Goal: Information Seeking & Learning: Learn about a topic

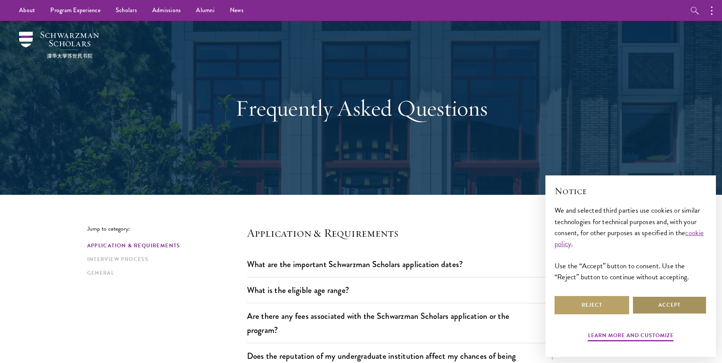
click at [674, 305] on button "Accept" at bounding box center [669, 305] width 75 height 18
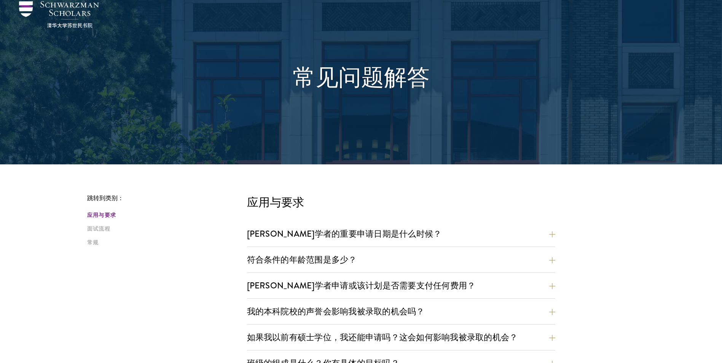
scroll to position [76, 0]
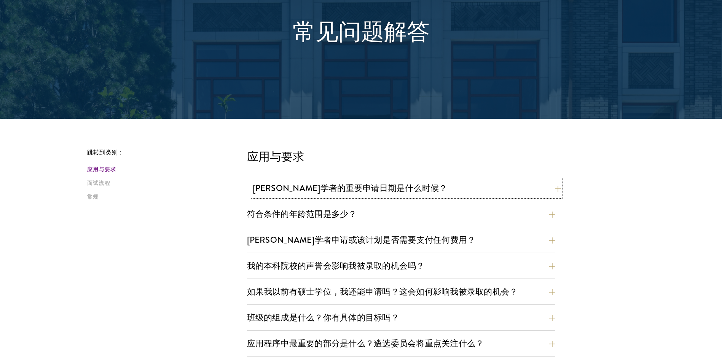
click at [556, 190] on button "[PERSON_NAME]学者的重要申请日期是什么时候？" at bounding box center [407, 188] width 308 height 17
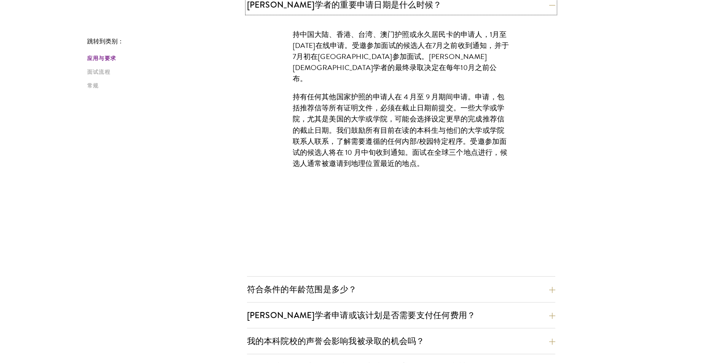
scroll to position [304, 0]
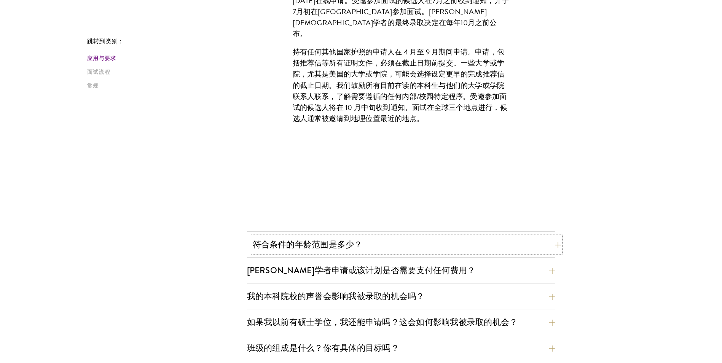
click at [558, 248] on button "符合条件的年龄范围是多少？" at bounding box center [407, 244] width 308 height 17
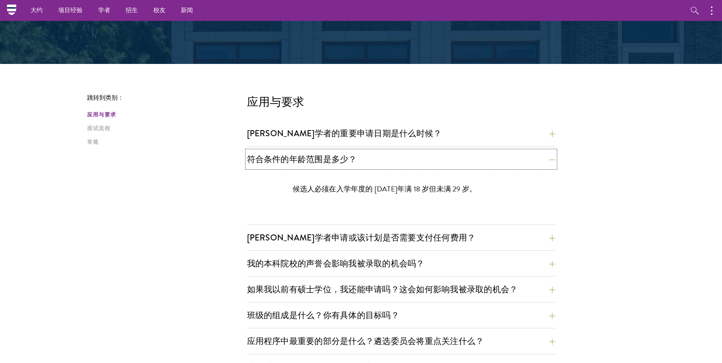
scroll to position [114, 0]
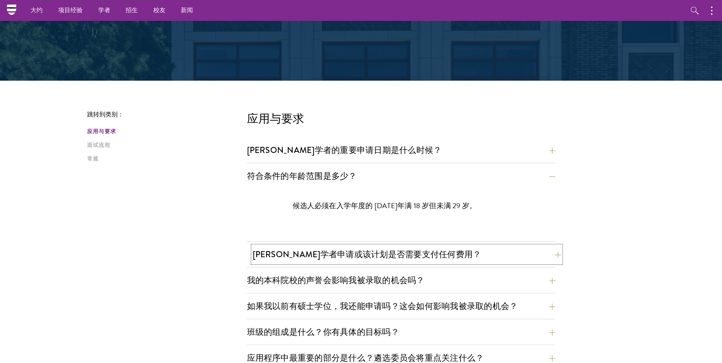
click at [552, 258] on button "[PERSON_NAME]学者申请或该计划是否需要支付任何费用？" at bounding box center [407, 254] width 308 height 17
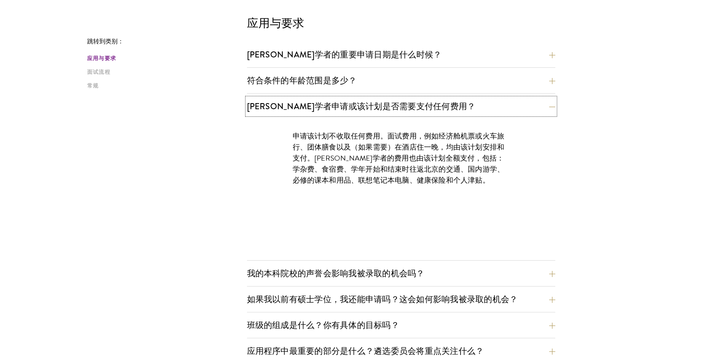
scroll to position [228, 0]
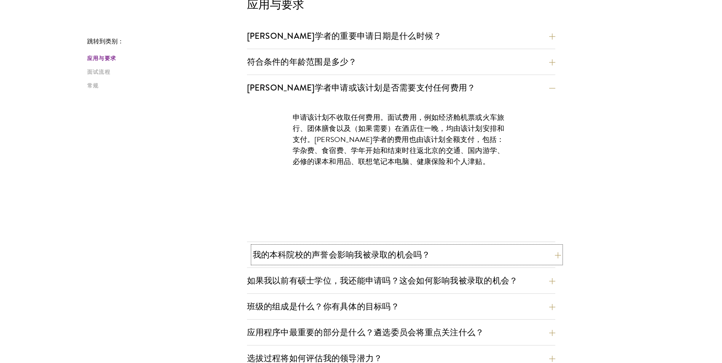
click at [552, 259] on button "我的本科院校的声誉会影响我被录取的机会吗？" at bounding box center [407, 254] width 308 height 17
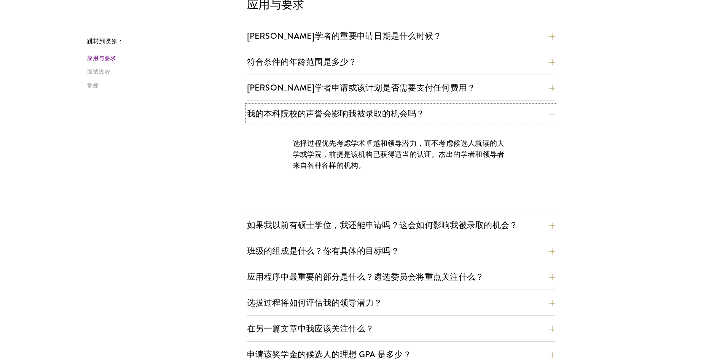
scroll to position [266, 0]
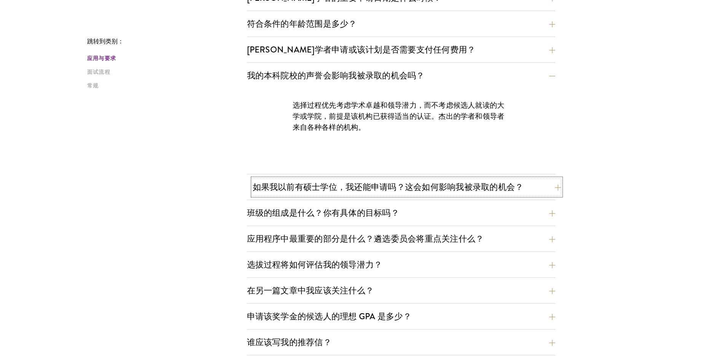
click at [554, 187] on button "如果我以前有硕士学位，我还能申请吗？这会如何影响我被录取的机会？" at bounding box center [407, 186] width 308 height 17
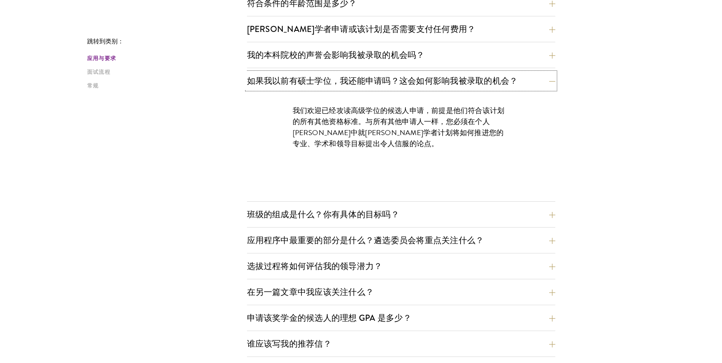
scroll to position [304, 0]
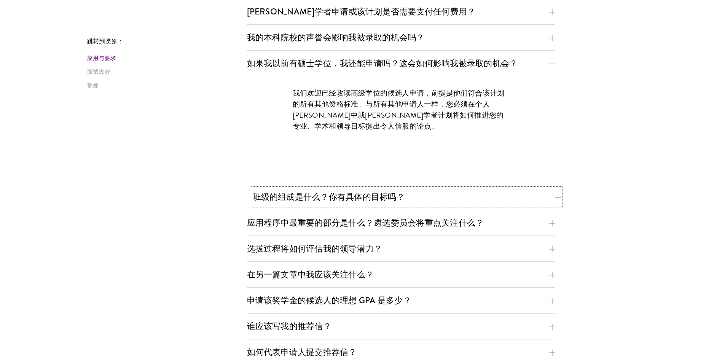
click at [558, 197] on button "班级的组成是什么？你有具体的目标吗？" at bounding box center [407, 196] width 308 height 17
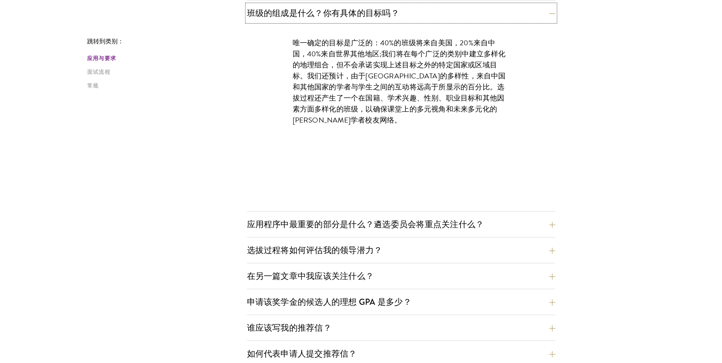
scroll to position [418, 0]
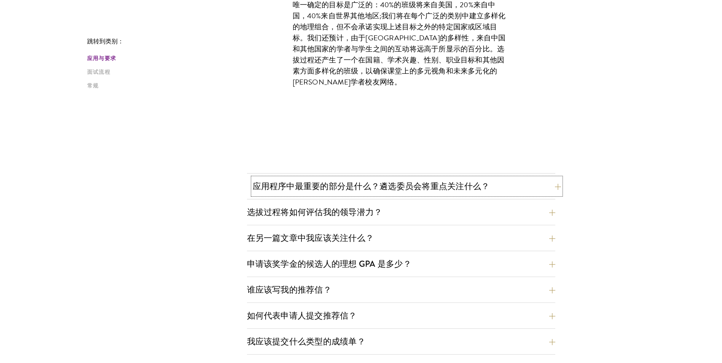
click at [550, 188] on button "应用程序中最重要的部分是什么？遴选委员会将重点关注什么？" at bounding box center [407, 186] width 308 height 17
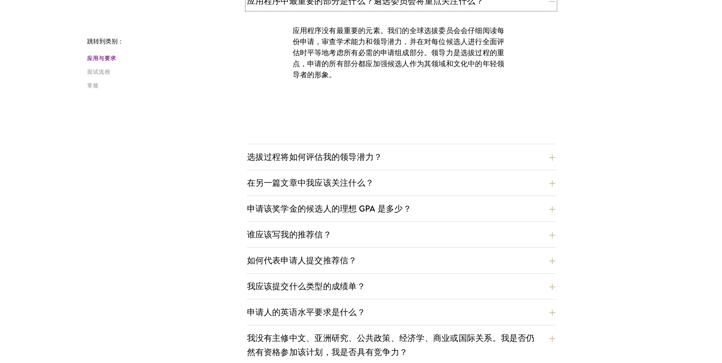
scroll to position [457, 0]
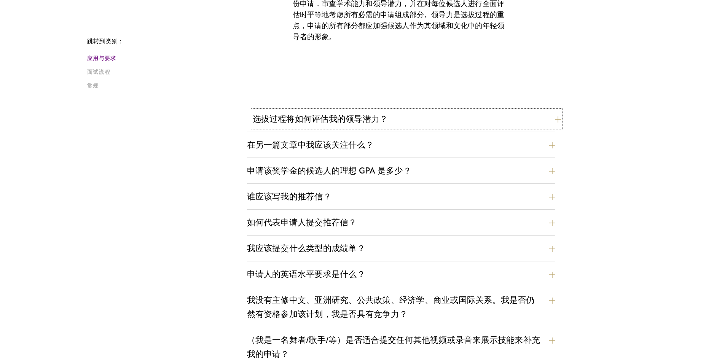
click at [555, 120] on button "选拔过程将如何评估我的领导潜力？" at bounding box center [407, 118] width 308 height 17
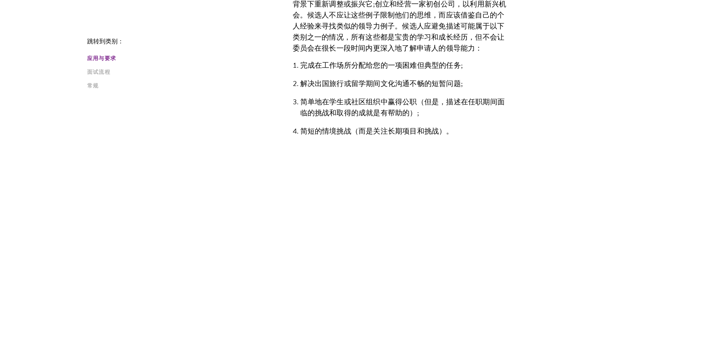
scroll to position [761, 0]
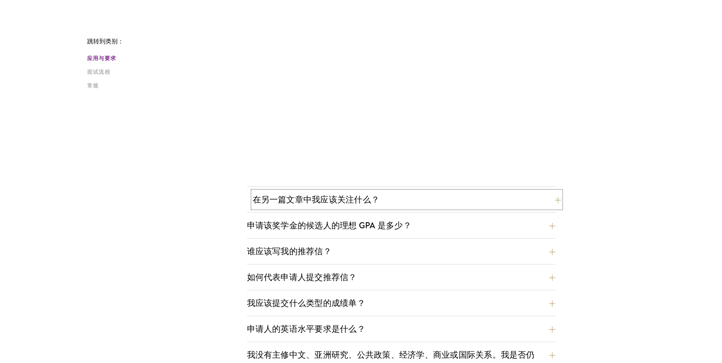
click at [556, 204] on button "在另一篇文章中我应该关注什么？" at bounding box center [407, 199] width 308 height 17
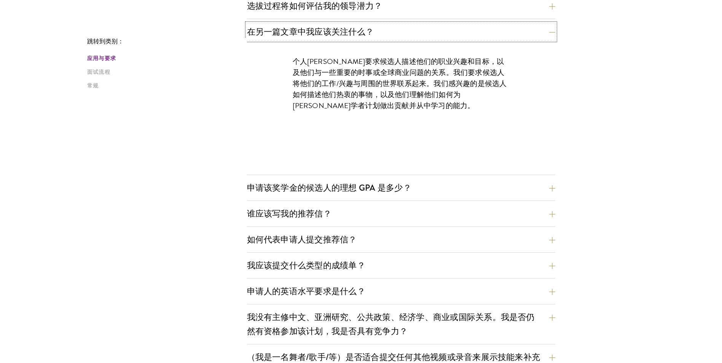
scroll to position [457, 0]
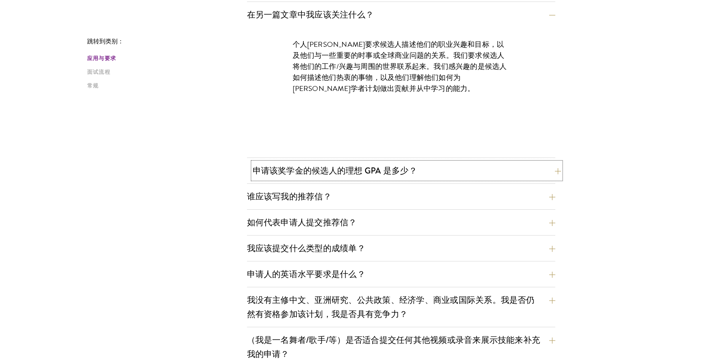
click at [558, 171] on button "申请该奖学金的候选人的理想 GPA 是多少？" at bounding box center [407, 170] width 308 height 17
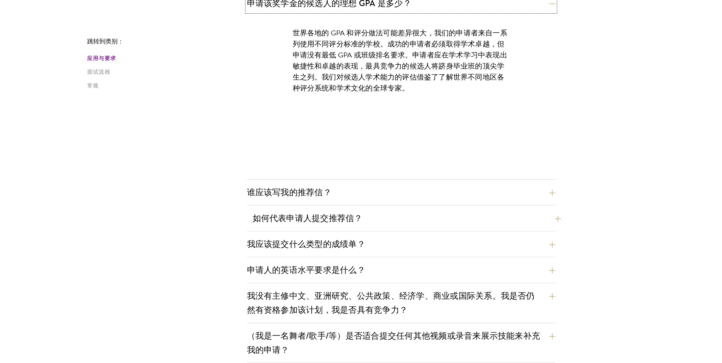
scroll to position [495, 0]
click at [553, 193] on button "谁应该写我的推荐信？" at bounding box center [407, 191] width 308 height 17
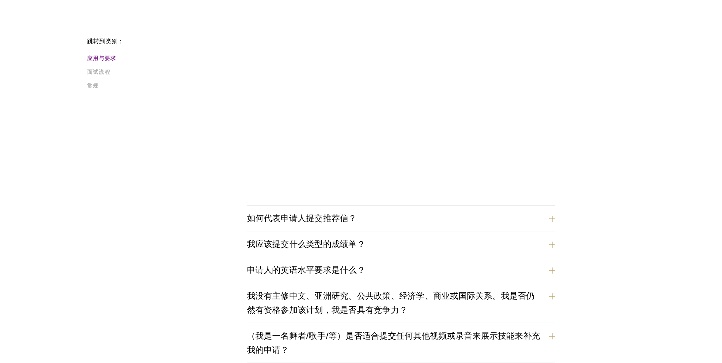
scroll to position [799, 0]
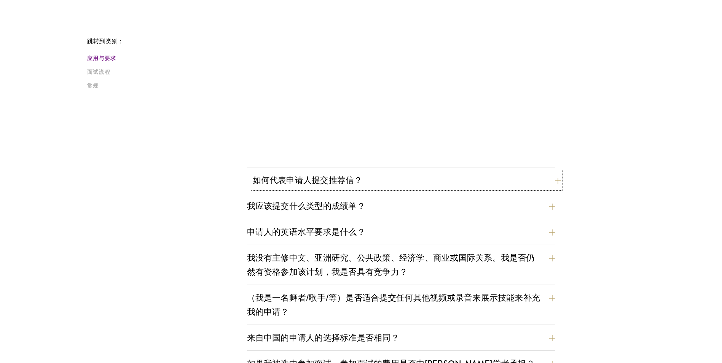
click at [555, 181] on button "如何代表申请人提交推荐信？" at bounding box center [407, 180] width 308 height 17
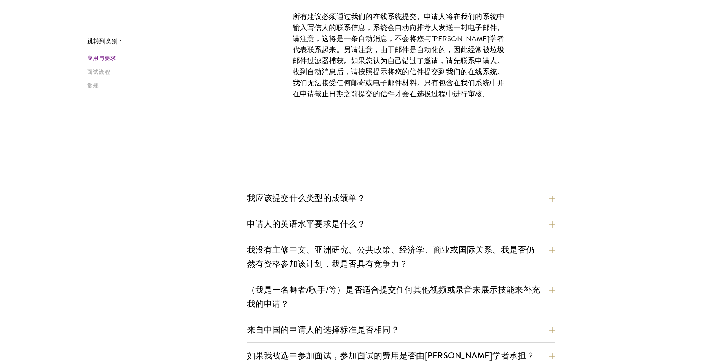
scroll to position [571, 0]
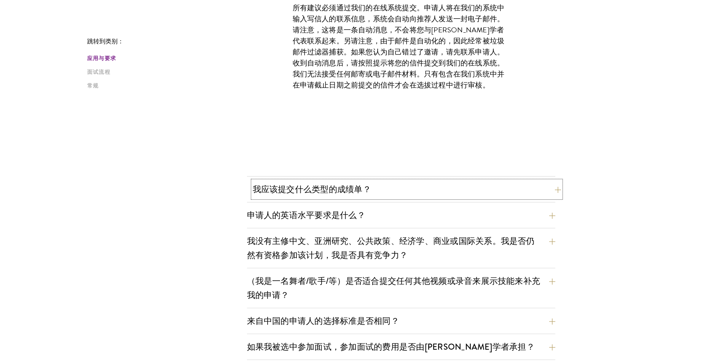
click at [556, 192] on button "我应该提交什么类型的成绩单？" at bounding box center [407, 189] width 308 height 17
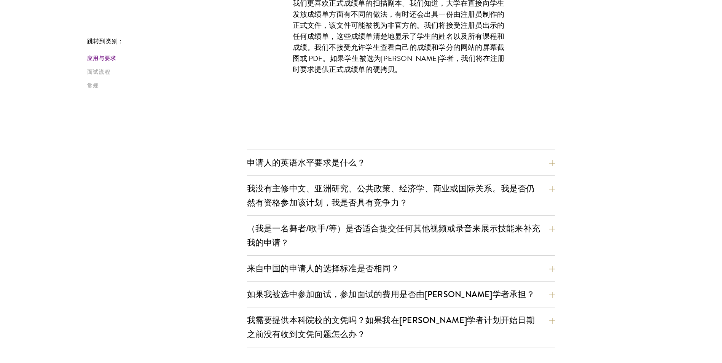
scroll to position [647, 0]
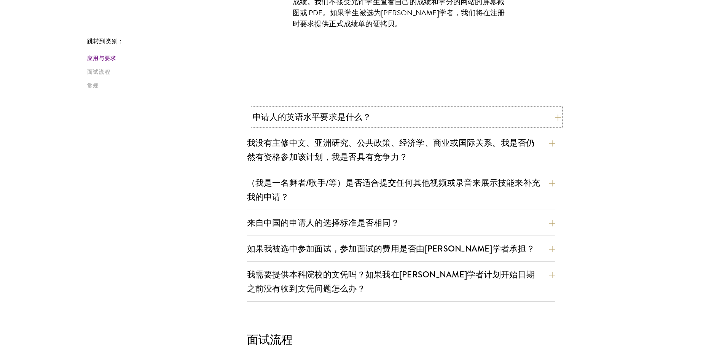
click at [558, 120] on button "申请人的英语水平要求是什么？" at bounding box center [407, 116] width 308 height 17
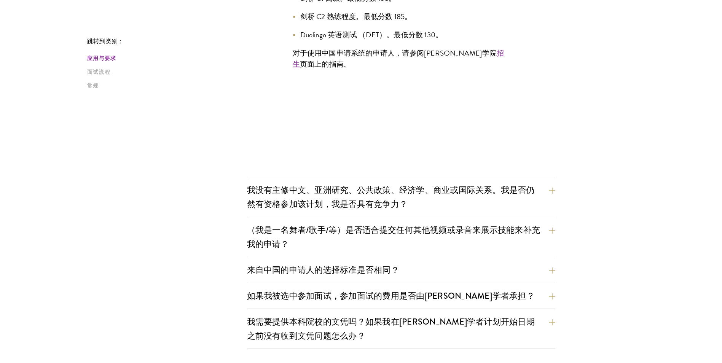
scroll to position [761, 0]
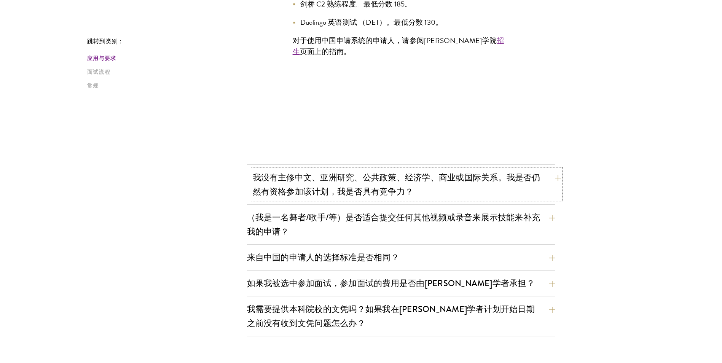
click at [555, 180] on button "我没有主修中文、亚洲研究、公共政策、经济学、商业或国际关系。我是否仍然有资格参加该计划，我是否具有竞争力？" at bounding box center [407, 184] width 308 height 31
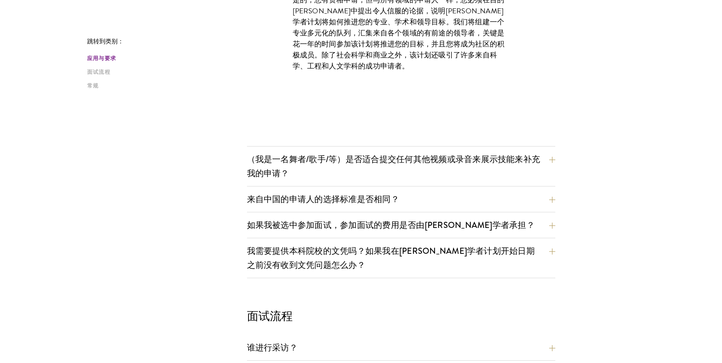
scroll to position [685, 0]
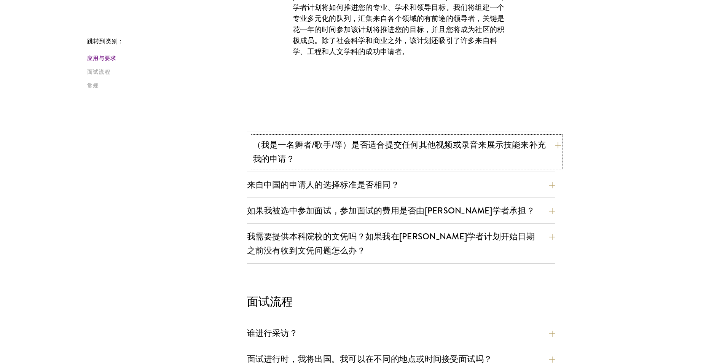
click at [557, 147] on button "（我是一名舞者/歌手/等）是否适合提交任何其他视频或录音来展示技能来补充我的申请？" at bounding box center [407, 151] width 308 height 31
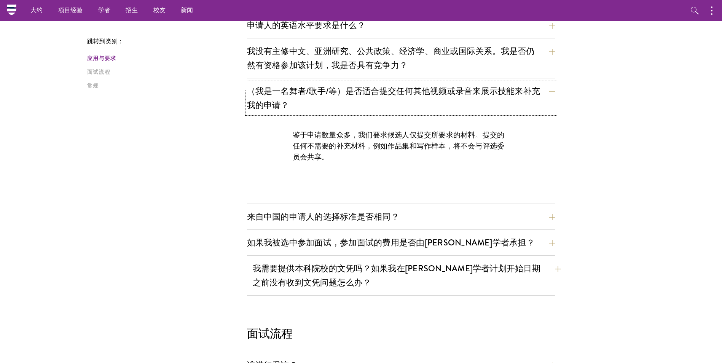
scroll to position [571, 0]
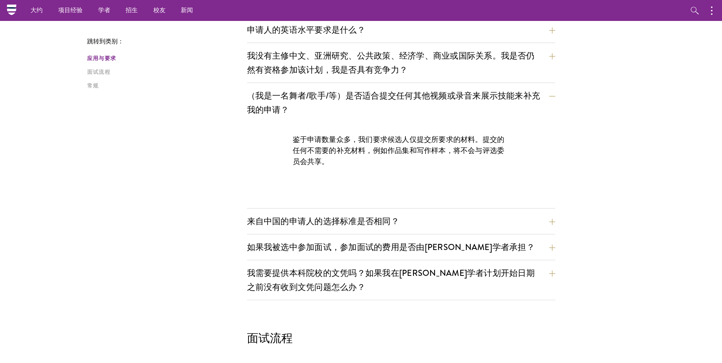
click at [561, 220] on div "跳转到类别： 应用与要求 面试流程 常规 应用与要求 [PERSON_NAME]学者的重要申请日期是什么时候？ 持中国大陆、香港、台湾、澳门护照或永久居民卡的…" at bounding box center [361, 216] width 548 height 1123
click at [552, 223] on button "来自中国的申请人的选择标准是否相同？" at bounding box center [407, 221] width 308 height 17
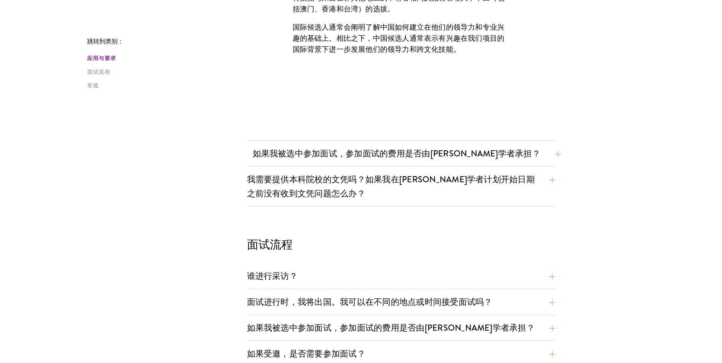
scroll to position [761, 0]
click at [553, 155] on button "如果我被选中参加面试，参加面试的费用是否由[PERSON_NAME]学者承担？" at bounding box center [407, 152] width 308 height 17
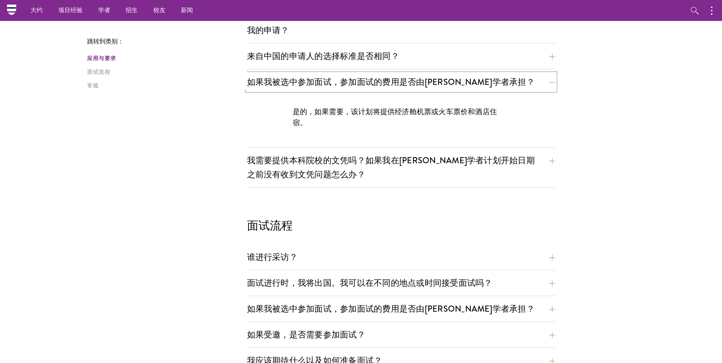
scroll to position [647, 0]
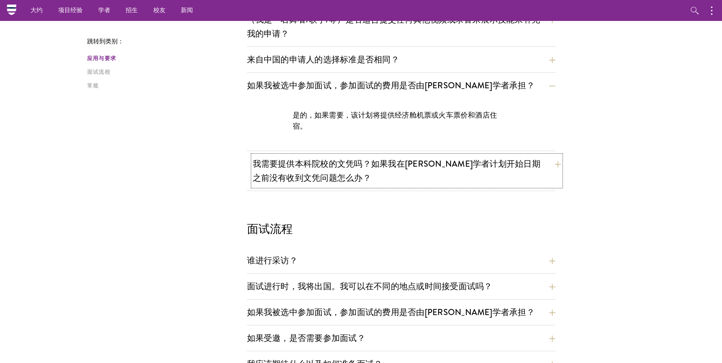
click at [557, 165] on button "我需要提供本科院校的文凭吗？如果我在[PERSON_NAME]学者计划开始日期之前没有收到文凭问题怎么办？" at bounding box center [407, 170] width 308 height 31
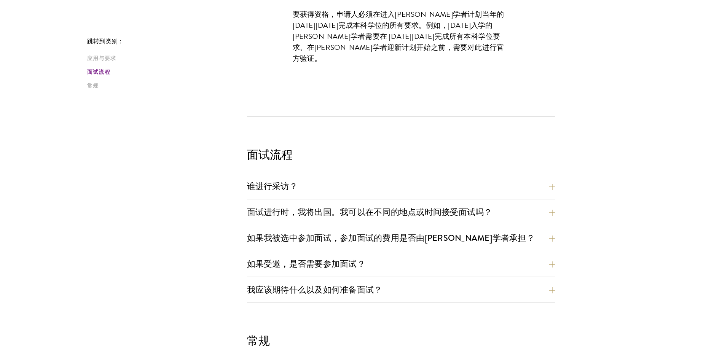
scroll to position [799, 0]
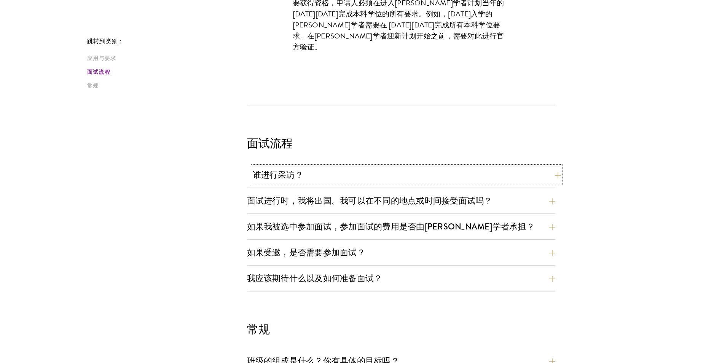
click at [557, 178] on button "谁进行采访？" at bounding box center [407, 174] width 308 height 17
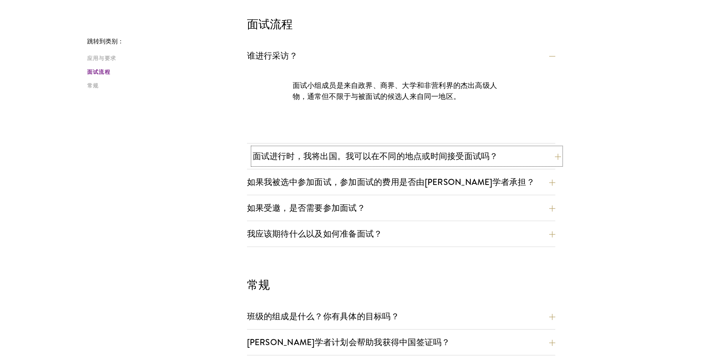
click at [554, 158] on button "面试进行时，我将出国。我可以在不同的地点或时间接受面试吗？" at bounding box center [407, 156] width 308 height 17
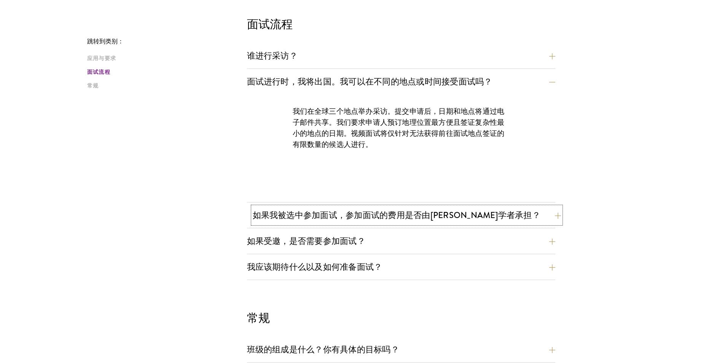
click at [559, 217] on button "如果我被选中参加面试，参加面试的费用是否由[PERSON_NAME]学者承担？" at bounding box center [407, 215] width 308 height 17
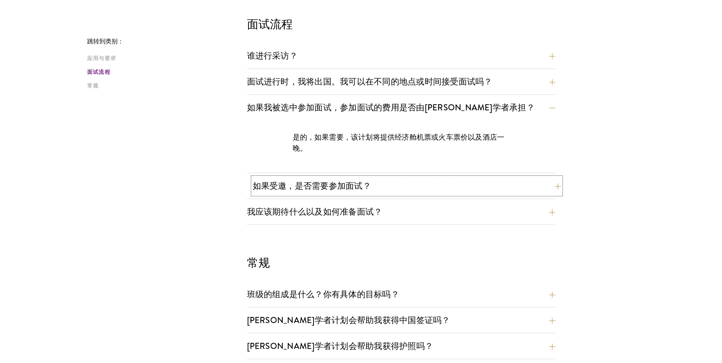
click at [555, 187] on button "如果受邀，是否需要参加面试？" at bounding box center [407, 185] width 308 height 17
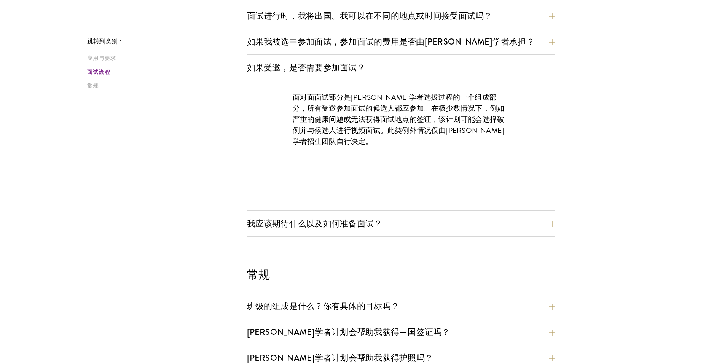
scroll to position [875, 0]
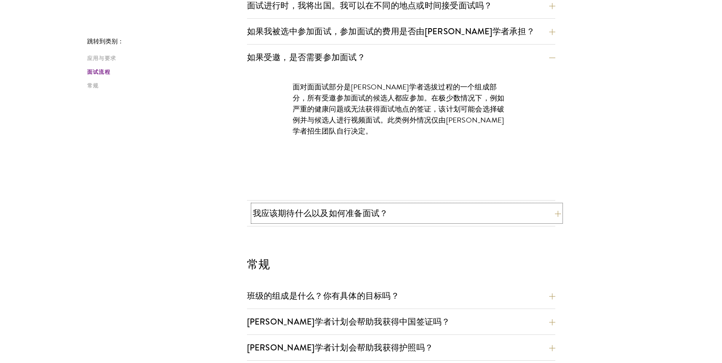
click at [554, 214] on button "我应该期待什么以及如何准备面试？" at bounding box center [407, 213] width 308 height 17
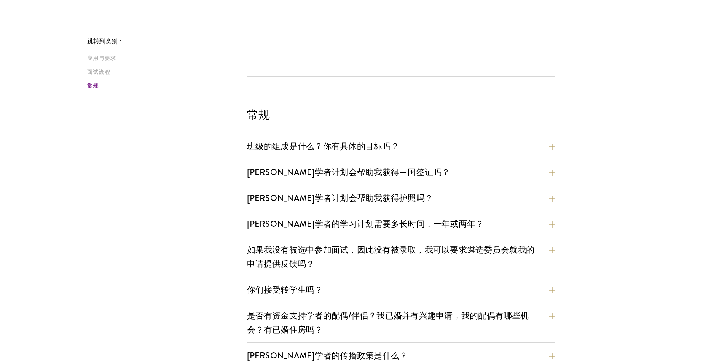
scroll to position [1484, 0]
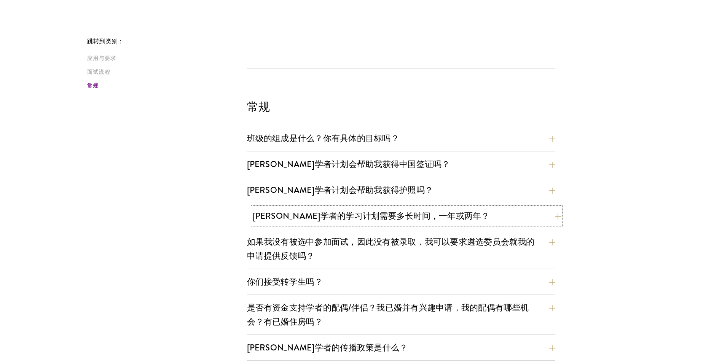
click at [557, 220] on button "[PERSON_NAME]学者的学习计划需要多长时间，一年或两年？" at bounding box center [407, 215] width 308 height 17
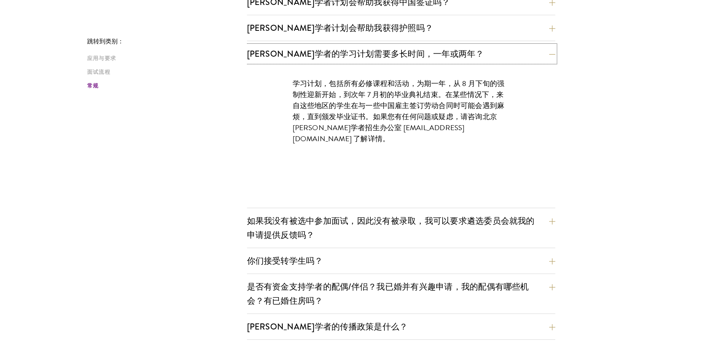
scroll to position [1065, 0]
click at [553, 221] on button "如果我没有被选中参加面试，因此没有被录取，我可以要求遴选委员会就我的申请提供反馈吗？" at bounding box center [407, 227] width 308 height 31
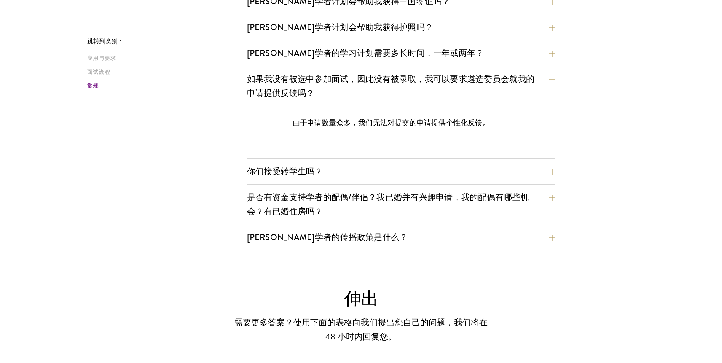
click at [559, 171] on button "你们接受转学生吗？" at bounding box center [407, 171] width 308 height 17
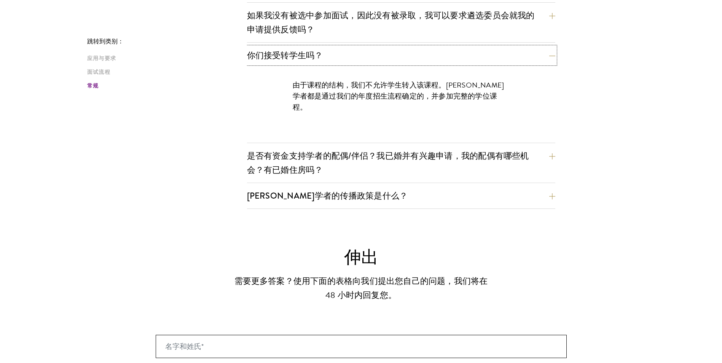
scroll to position [1141, 0]
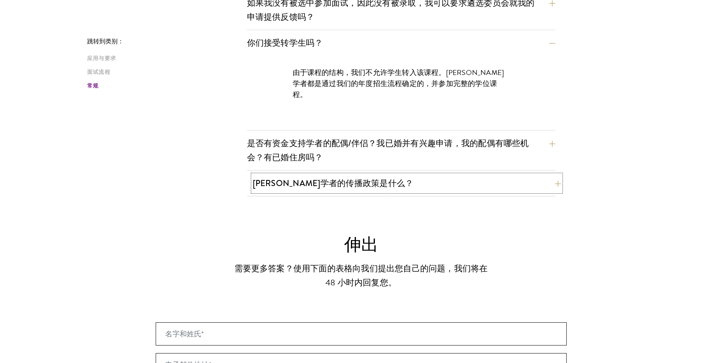
click at [551, 182] on button "[PERSON_NAME]学者的传播政策是什么？" at bounding box center [407, 183] width 308 height 17
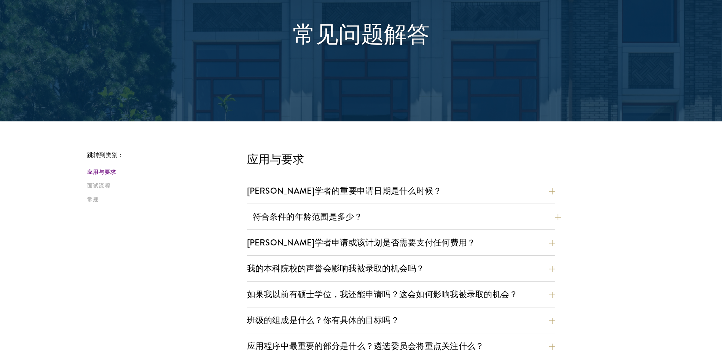
scroll to position [76, 0]
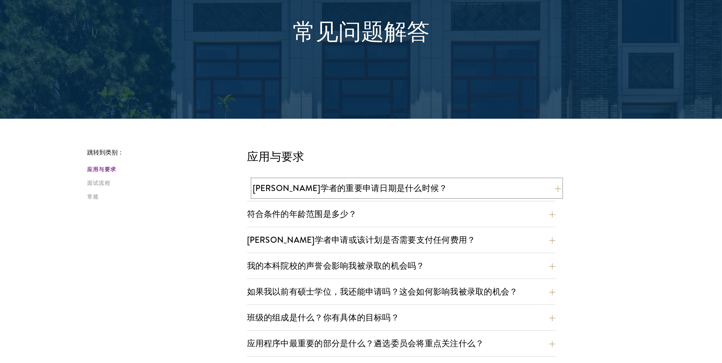
click at [553, 188] on button "[PERSON_NAME]学者的重要申请日期是什么时候？" at bounding box center [407, 188] width 308 height 17
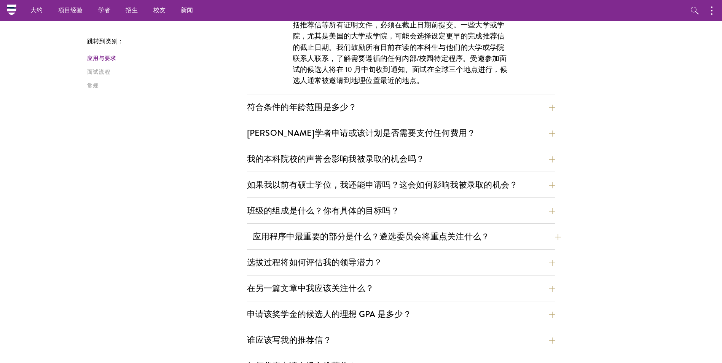
scroll to position [266, 0]
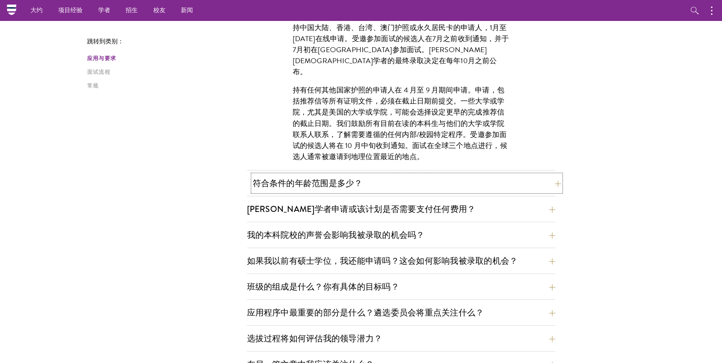
click at [556, 185] on button "符合条件的年龄范围是多少？" at bounding box center [407, 183] width 308 height 17
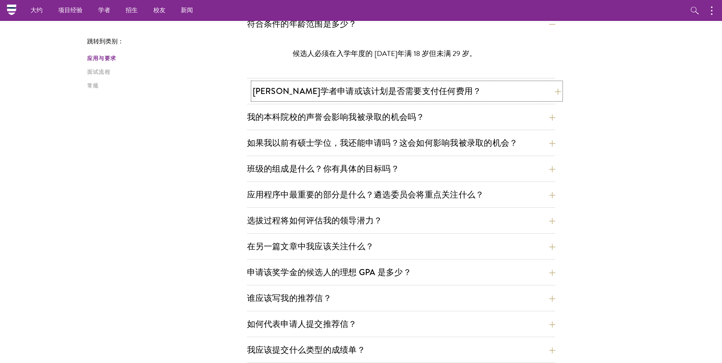
click at [554, 91] on button "[PERSON_NAME]学者申请或该计划是否需要支付任何费用？" at bounding box center [407, 91] width 308 height 17
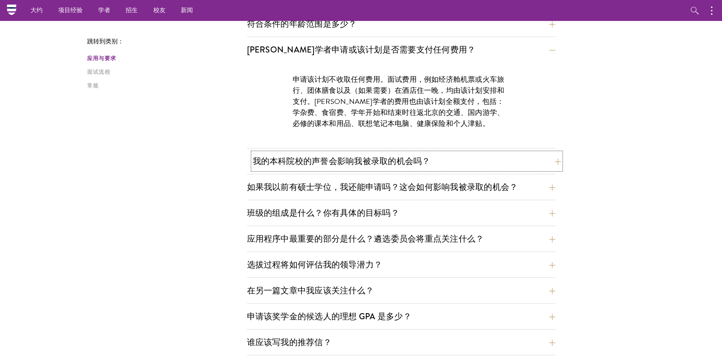
click at [558, 163] on button "我的本科院校的声誉会影响我被录取的机会吗？" at bounding box center [407, 161] width 308 height 17
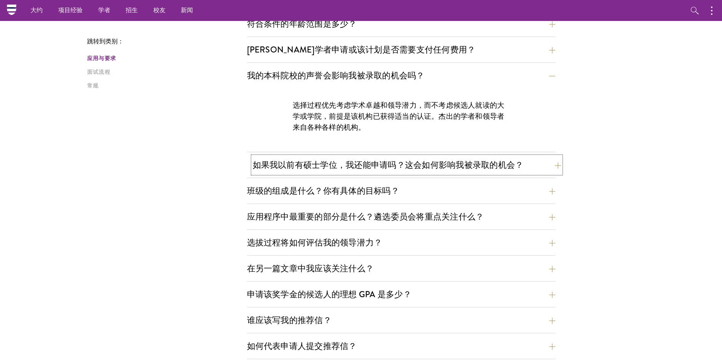
click at [555, 163] on button "如果我以前有硕士学位，我还能申请吗？这会如何影响我被录取的机会？" at bounding box center [407, 164] width 308 height 17
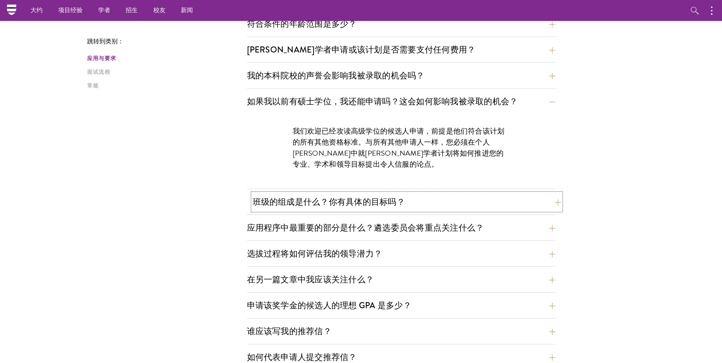
click at [553, 200] on button "班级的组成是什么？你有具体的目标吗？" at bounding box center [407, 201] width 308 height 17
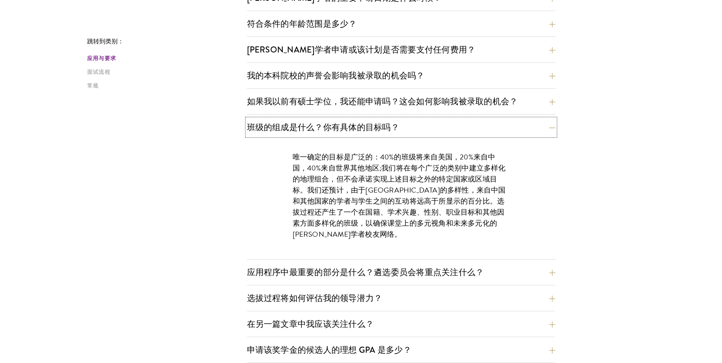
scroll to position [304, 0]
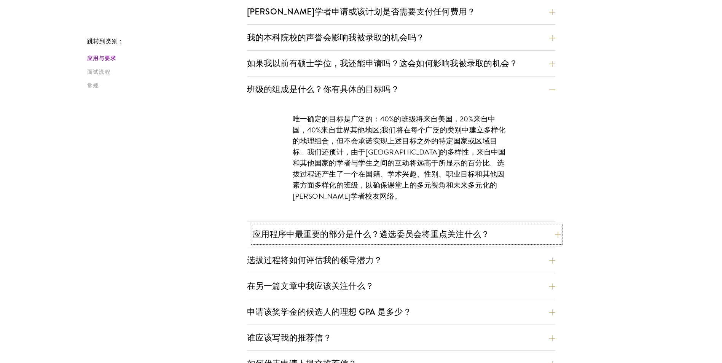
click at [554, 235] on button "应用程序中最重要的部分是什么？遴选委员会将重点关注什么？" at bounding box center [407, 234] width 308 height 17
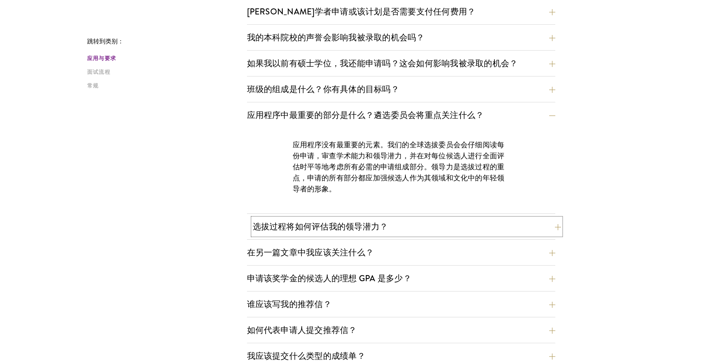
click at [554, 229] on button "选拔过程将如何评估我的领导潜力？" at bounding box center [407, 226] width 308 height 17
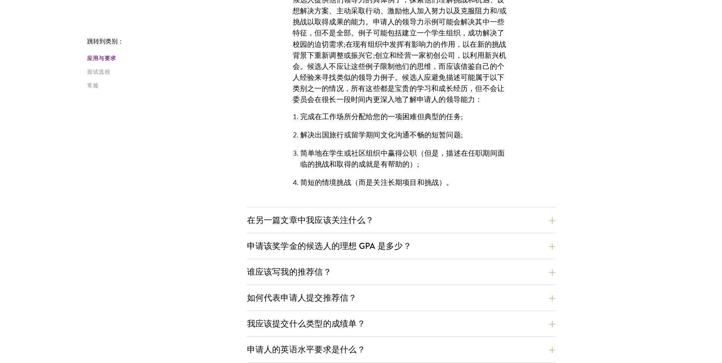
scroll to position [533, 0]
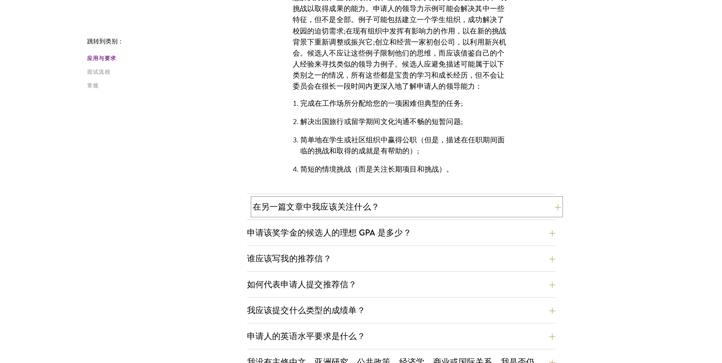
click at [554, 205] on button "在另一篇文章中我应该关注什么？" at bounding box center [407, 206] width 308 height 17
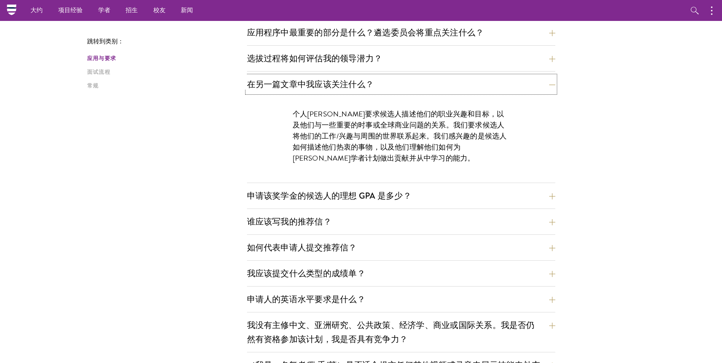
scroll to position [380, 0]
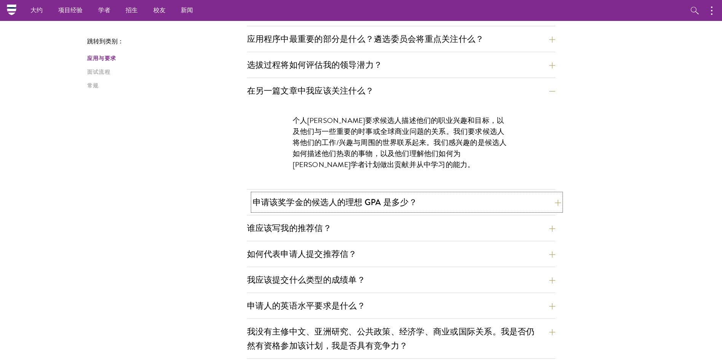
click at [554, 204] on button "申请该奖学金的候选人的理想 GPA 是多少？" at bounding box center [407, 202] width 308 height 17
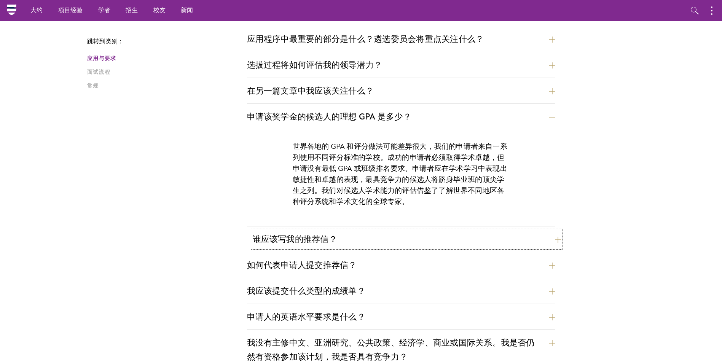
click at [559, 240] on button "谁应该写我的推荐信？" at bounding box center [407, 239] width 308 height 17
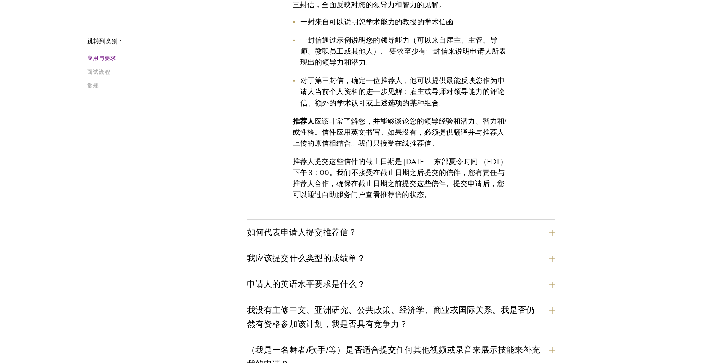
scroll to position [571, 0]
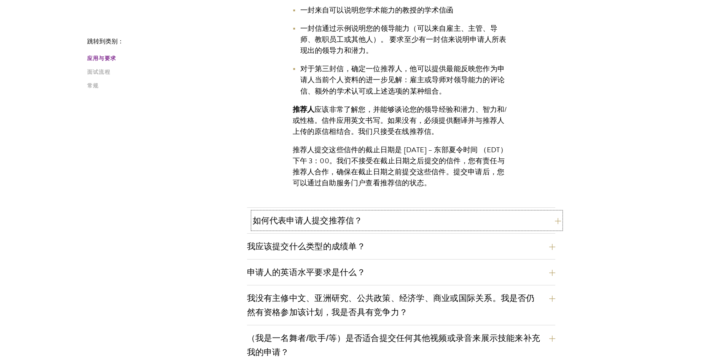
click at [554, 221] on button "如何代表申请人提交推荐信？" at bounding box center [407, 220] width 308 height 17
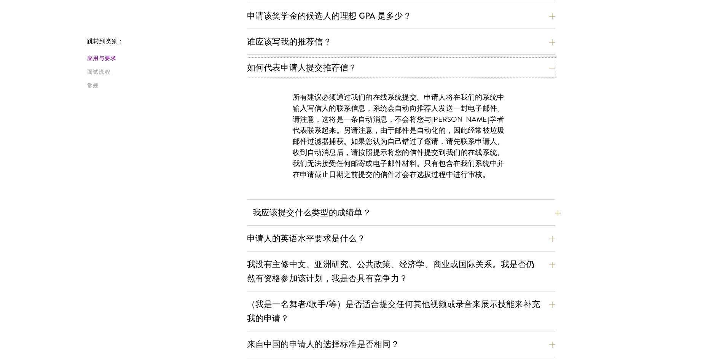
scroll to position [495, 0]
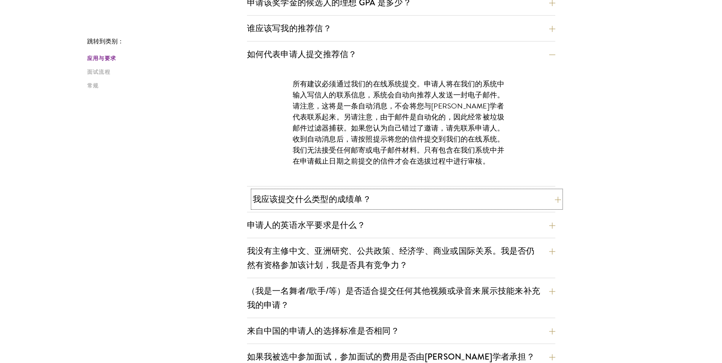
click at [555, 201] on button "我应该提交什么类型的成绩单？" at bounding box center [407, 199] width 308 height 17
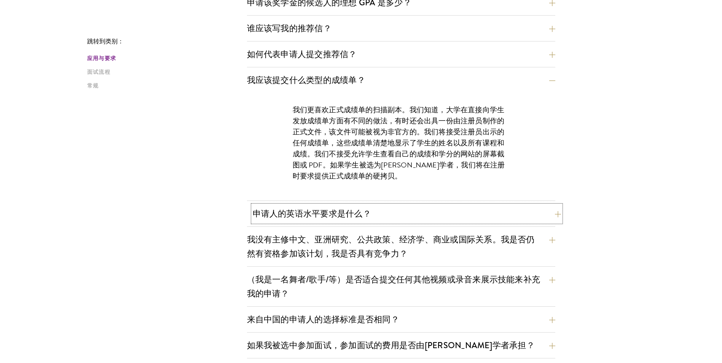
click at [556, 219] on button "申请人的英语水平要求是什么？" at bounding box center [407, 213] width 308 height 17
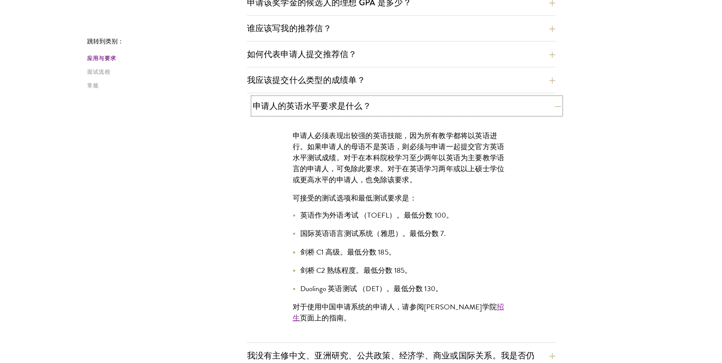
scroll to position [533, 0]
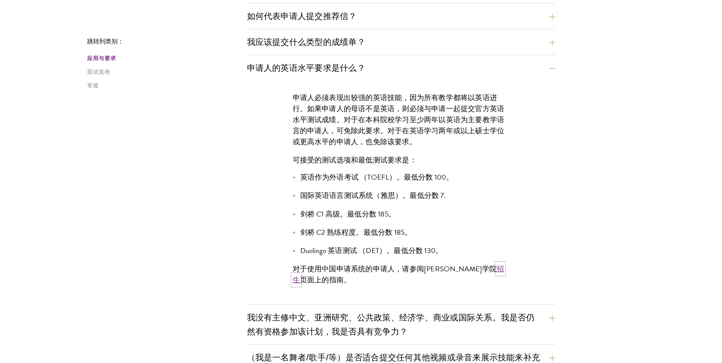
click at [465, 266] on link "招生" at bounding box center [399, 274] width 212 height 22
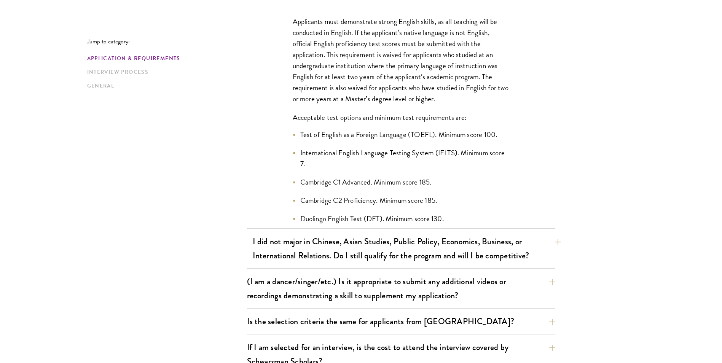
scroll to position [703, 0]
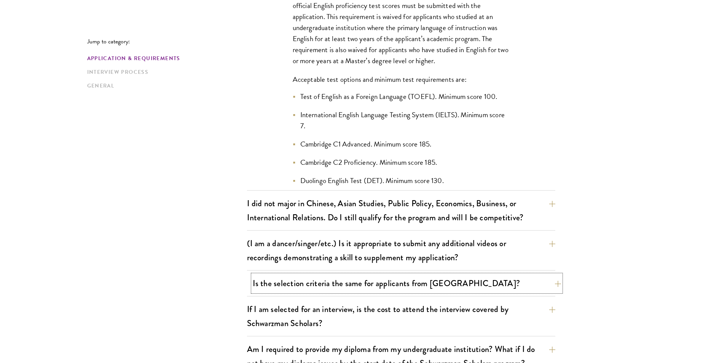
click at [553, 284] on button "Is the selection criteria the same for applicants from [GEOGRAPHIC_DATA]?" at bounding box center [407, 283] width 308 height 17
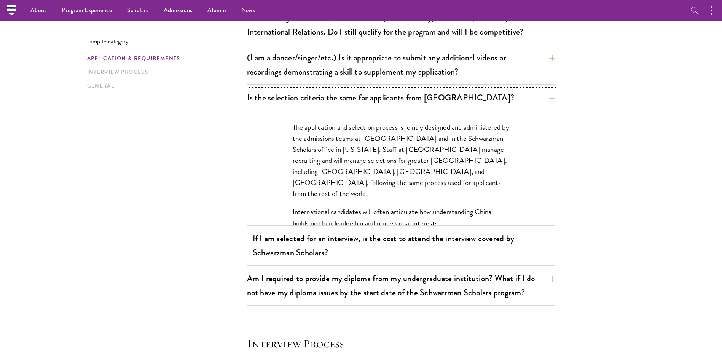
scroll to position [627, 0]
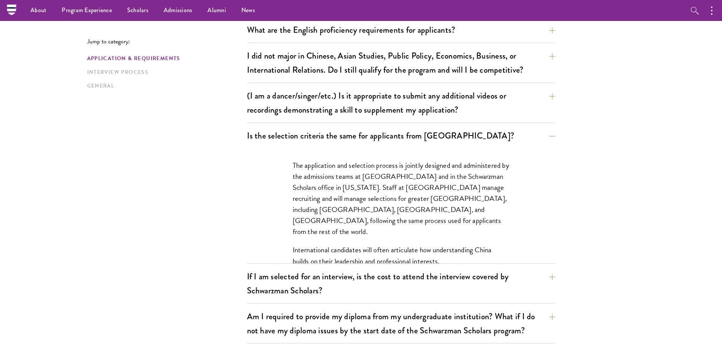
drag, startPoint x: 701, startPoint y: 87, endPoint x: 692, endPoint y: 77, distance: 13.7
click at [701, 87] on section "Jump to category: Application & Requirements Interview Process General Applicat…" at bounding box center [361, 223] width 722 height 1310
click at [597, 257] on div "Jump to category: Application & Requirements Interview Process General Applicat…" at bounding box center [361, 237] width 548 height 1279
drag, startPoint x: 457, startPoint y: 188, endPoint x: 649, endPoint y: 221, distance: 194.6
click at [649, 221] on section "Jump to category: Application & Requirements Interview Process General Applicat…" at bounding box center [361, 223] width 722 height 1310
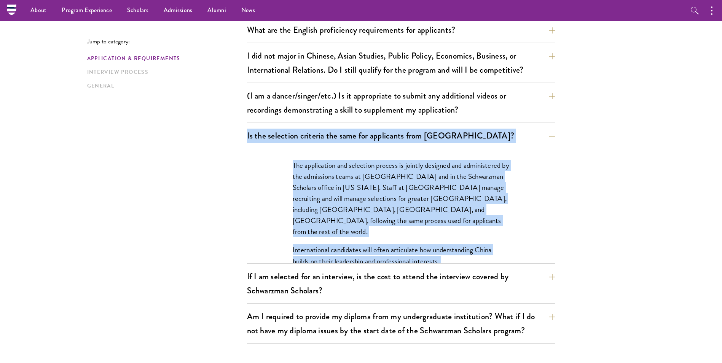
drag, startPoint x: 226, startPoint y: 135, endPoint x: 533, endPoint y: 262, distance: 332.4
click at [533, 262] on div "Jump to category: Application & Requirements Interview Process General Applicat…" at bounding box center [361, 237] width 548 height 1279
click at [523, 221] on div "The application and selection process is jointly designed and administered by t…" at bounding box center [401, 233] width 262 height 170
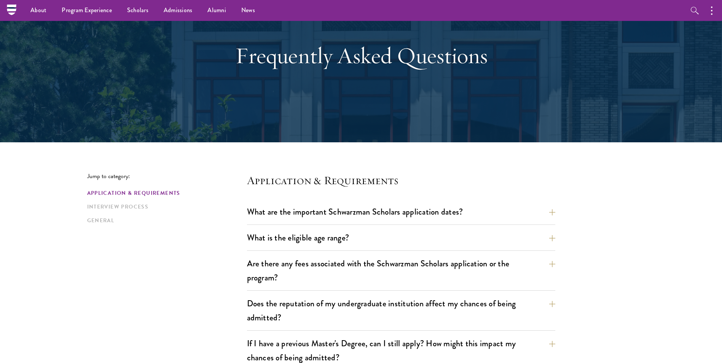
scroll to position [0, 0]
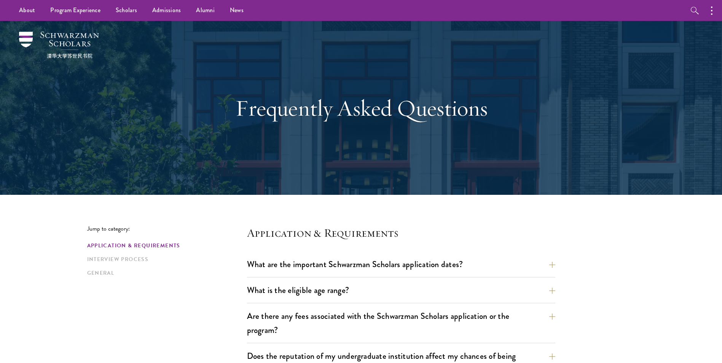
click at [687, 33] on div at bounding box center [361, 108] width 722 height 174
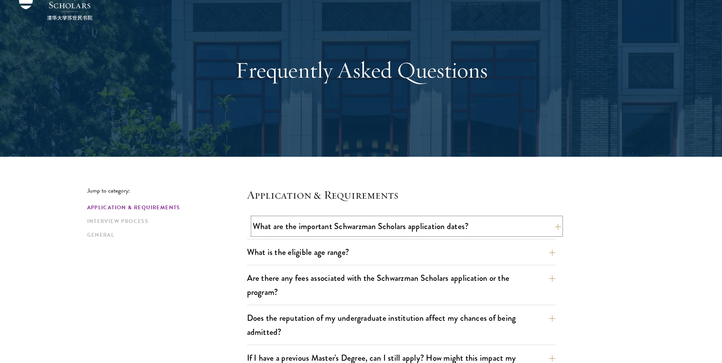
click at [556, 227] on button "What are the important Schwarzman Scholars application dates?" at bounding box center [407, 226] width 308 height 17
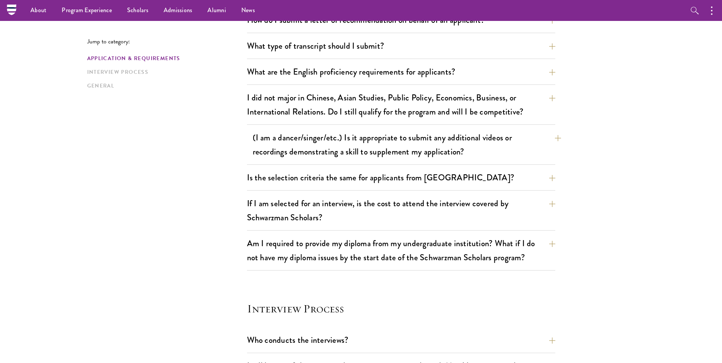
scroll to position [799, 0]
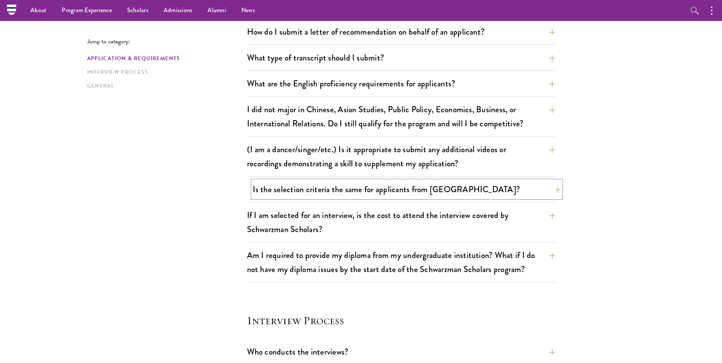
click at [367, 192] on button "Is the selection criteria the same for applicants from [GEOGRAPHIC_DATA]?" at bounding box center [407, 189] width 308 height 17
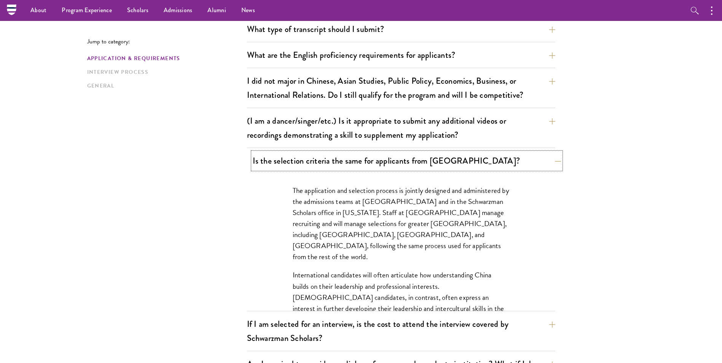
scroll to position [573, 0]
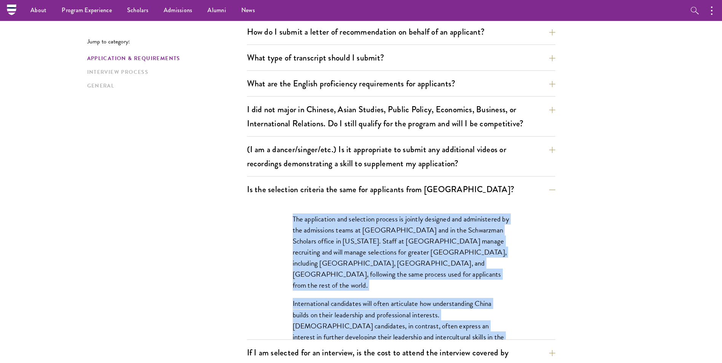
drag, startPoint x: 270, startPoint y: 219, endPoint x: 558, endPoint y: 312, distance: 302.6
click at [558, 312] on div "Jump to category: Application & Requirements Interview Process General Applicat…" at bounding box center [361, 303] width 548 height 1302
copy div "The application and selection process is jointly designed and administered by t…"
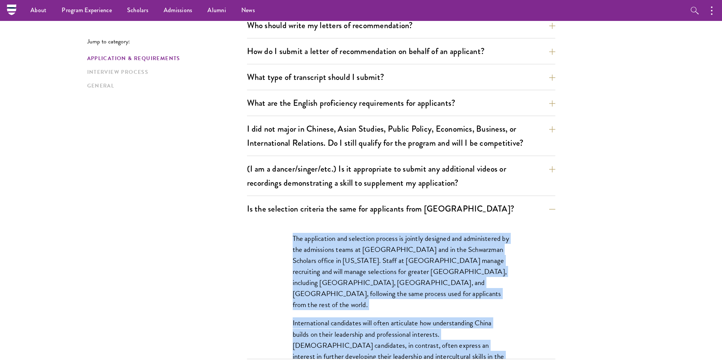
scroll to position [535, 0]
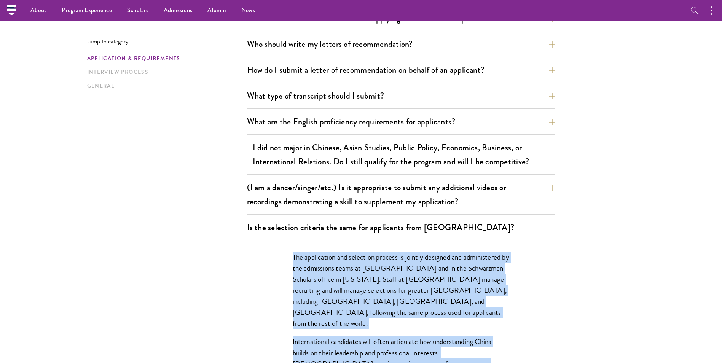
click at [554, 148] on button "I did not major in Chinese, Asian Studies, Public Policy, Economics, Business, …" at bounding box center [407, 154] width 308 height 31
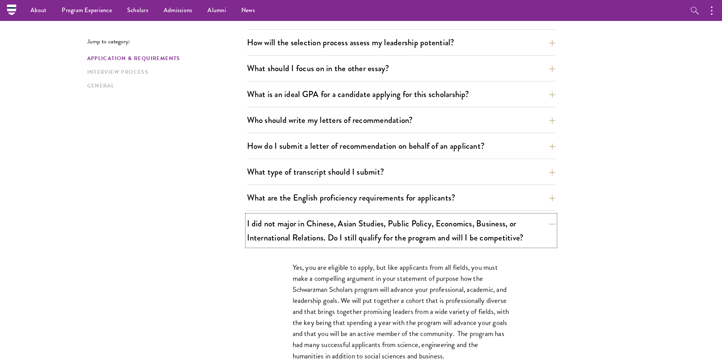
scroll to position [421, 0]
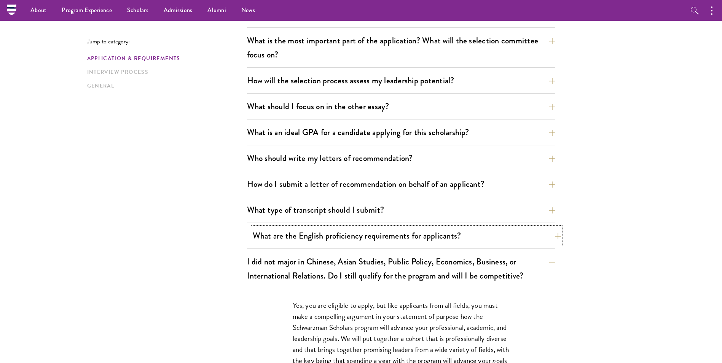
click at [556, 233] on button "What are the English proficiency requirements for applicants?" at bounding box center [407, 235] width 308 height 17
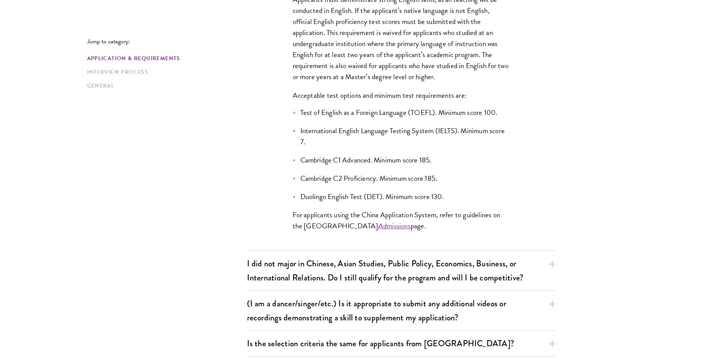
scroll to position [687, 0]
click at [385, 226] on link "Admissions" at bounding box center [394, 225] width 32 height 11
